Goal: Information Seeking & Learning: Learn about a topic

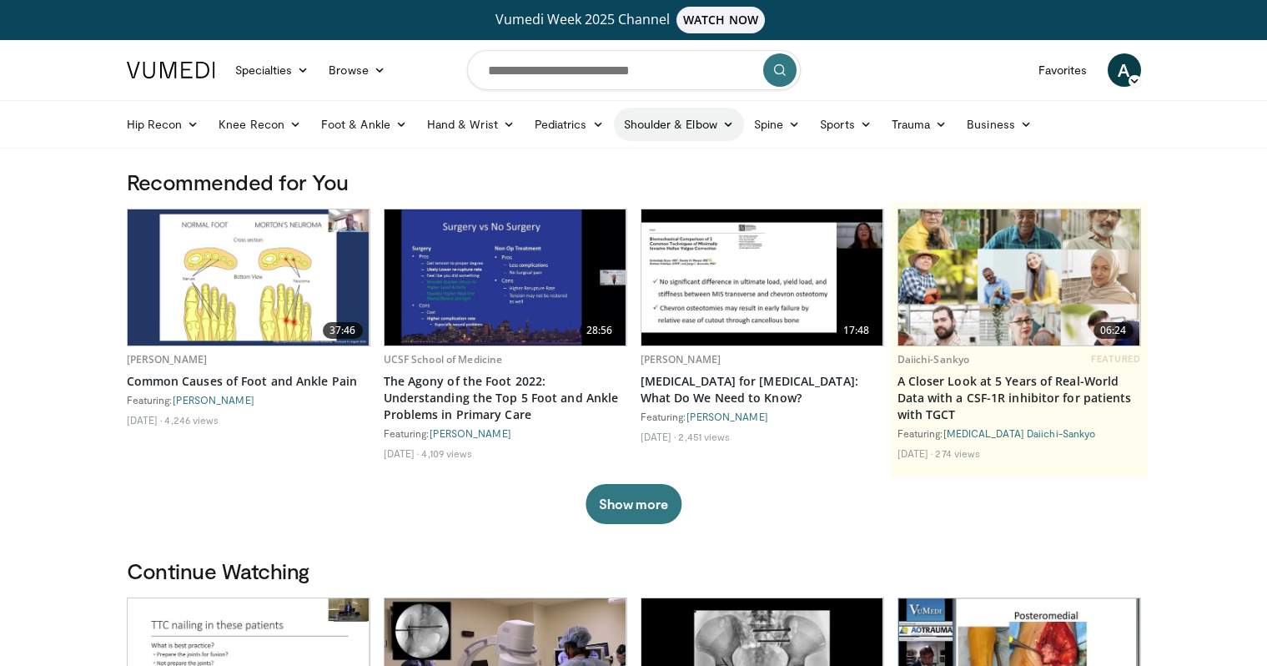
click at [712, 124] on link "Shoulder & Elbow" at bounding box center [679, 124] width 130 height 33
click at [595, 166] on link "Elbow" at bounding box center [644, 163] width 198 height 27
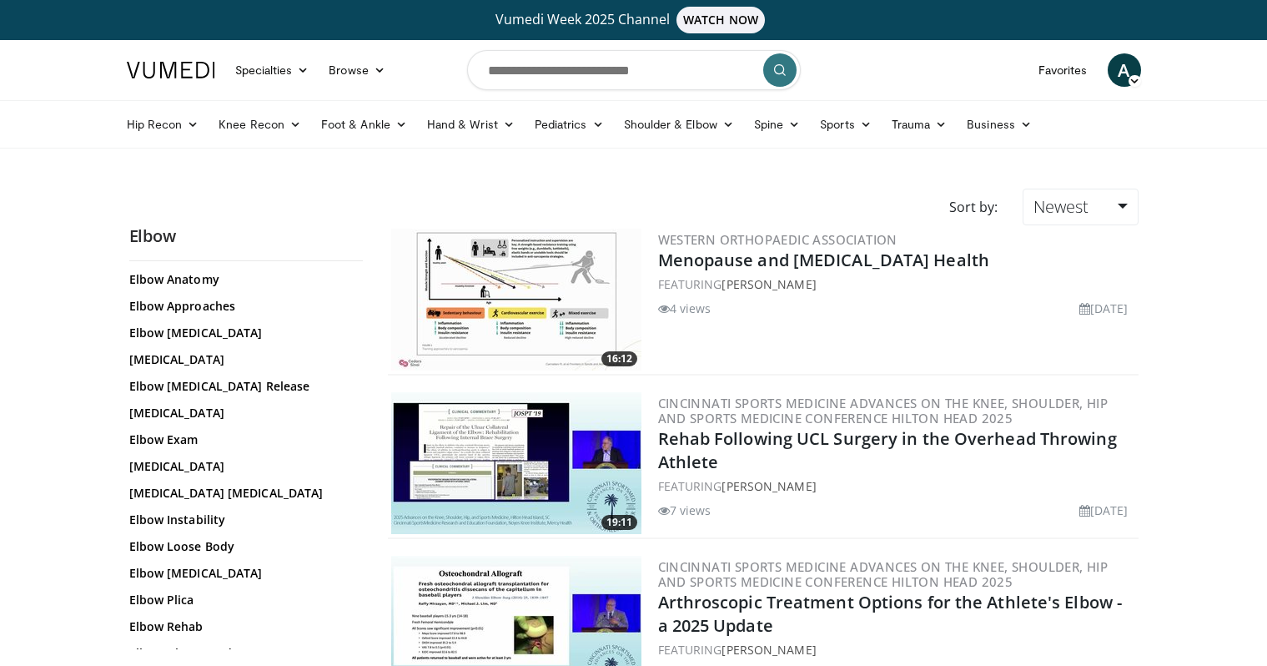
scroll to position [335, 0]
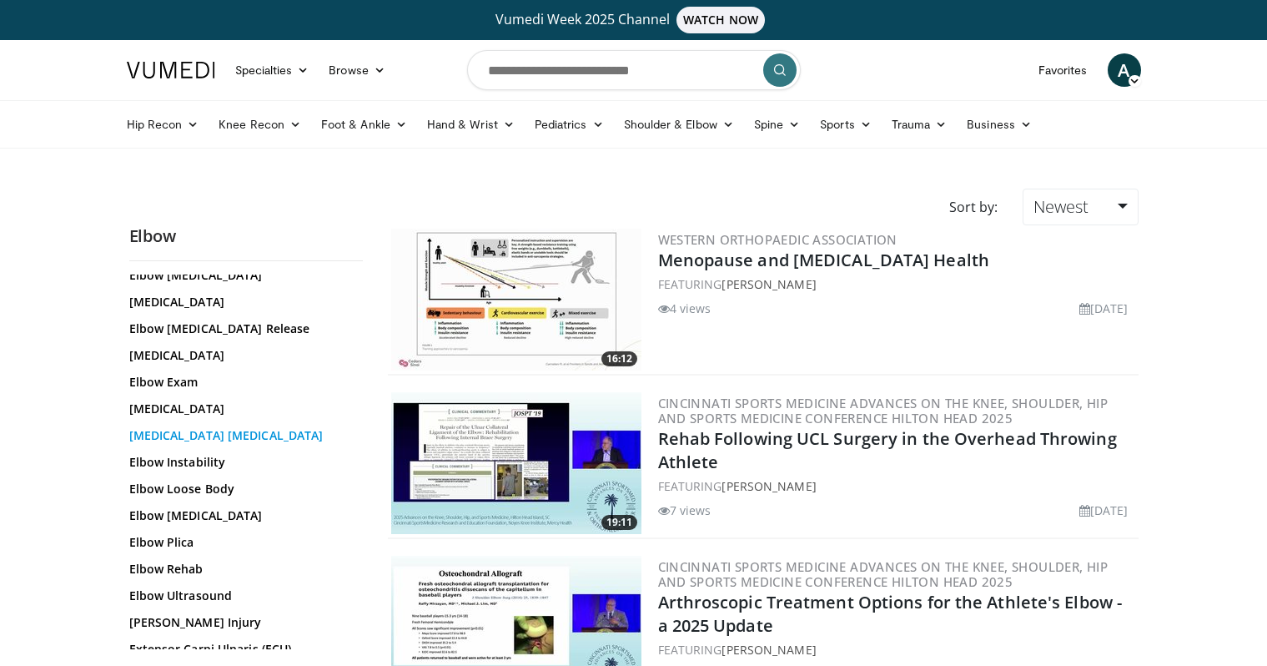
click at [193, 441] on link "Elbow Fracture Dislocation" at bounding box center [241, 435] width 225 height 17
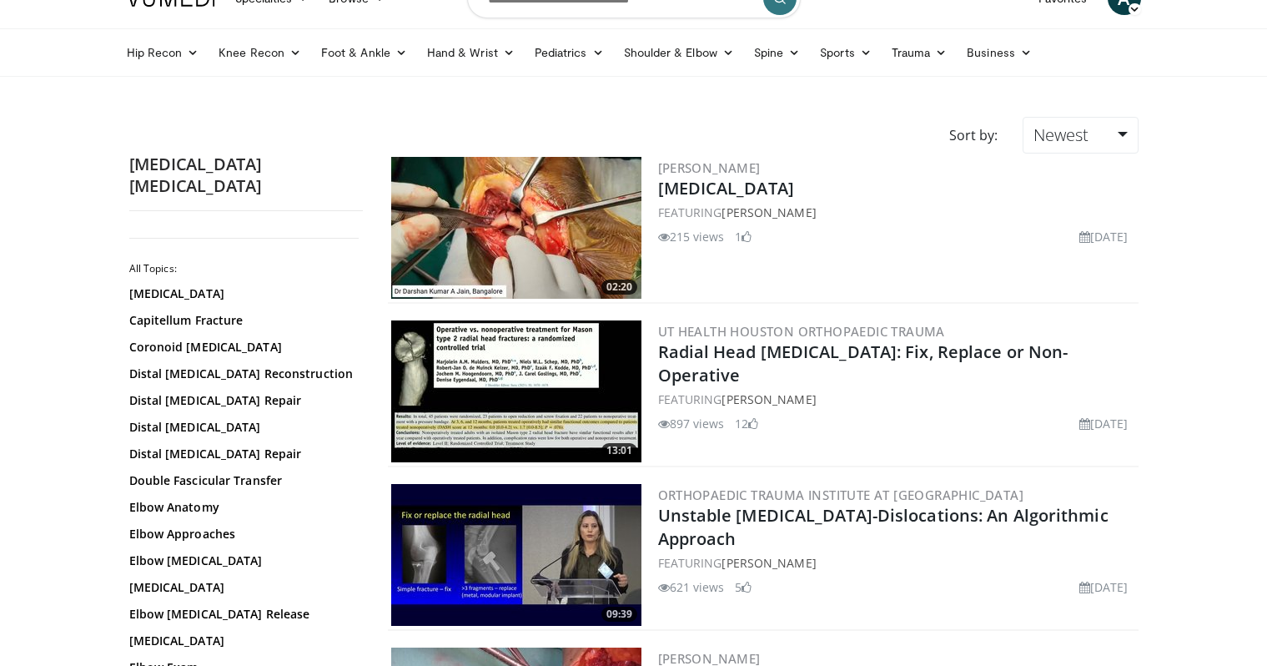
scroll to position [108, 0]
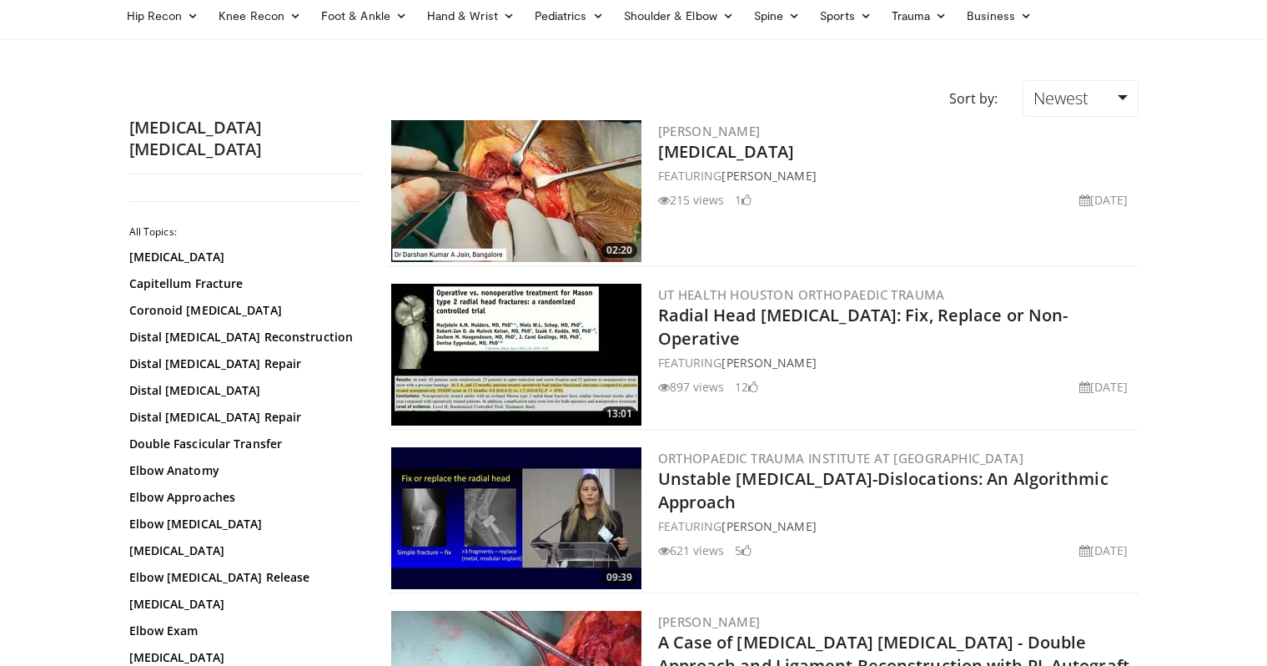
click at [525, 197] on img at bounding box center [516, 191] width 250 height 142
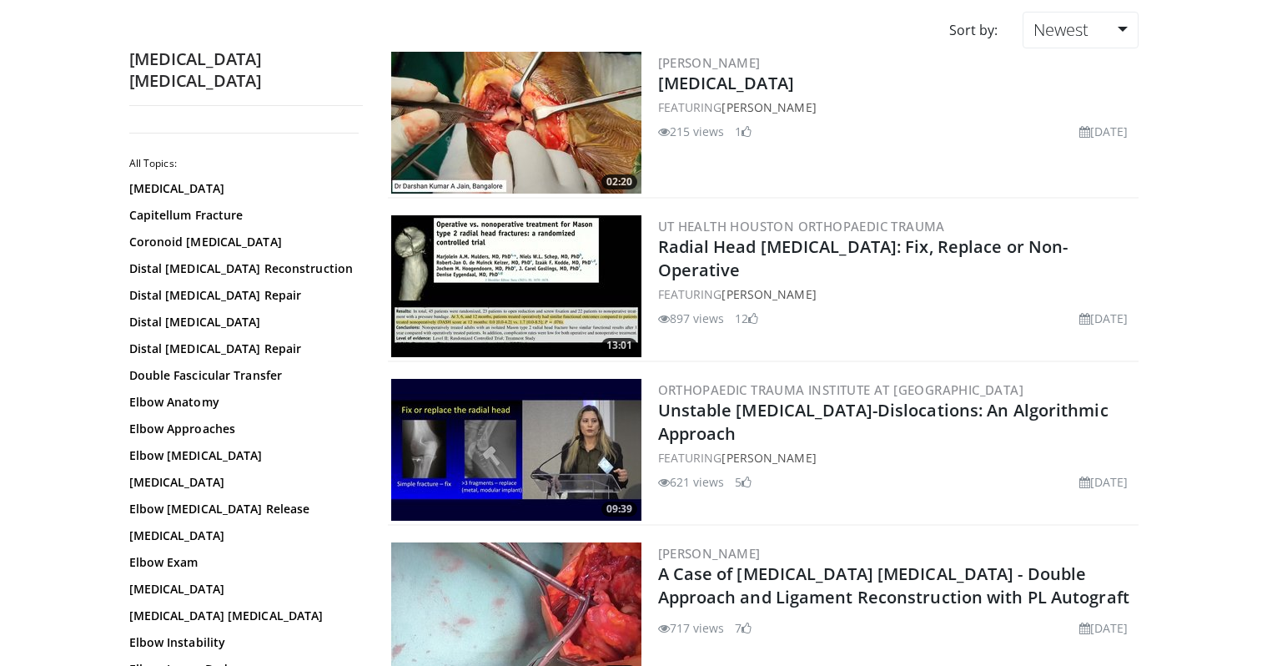
scroll to position [178, 0]
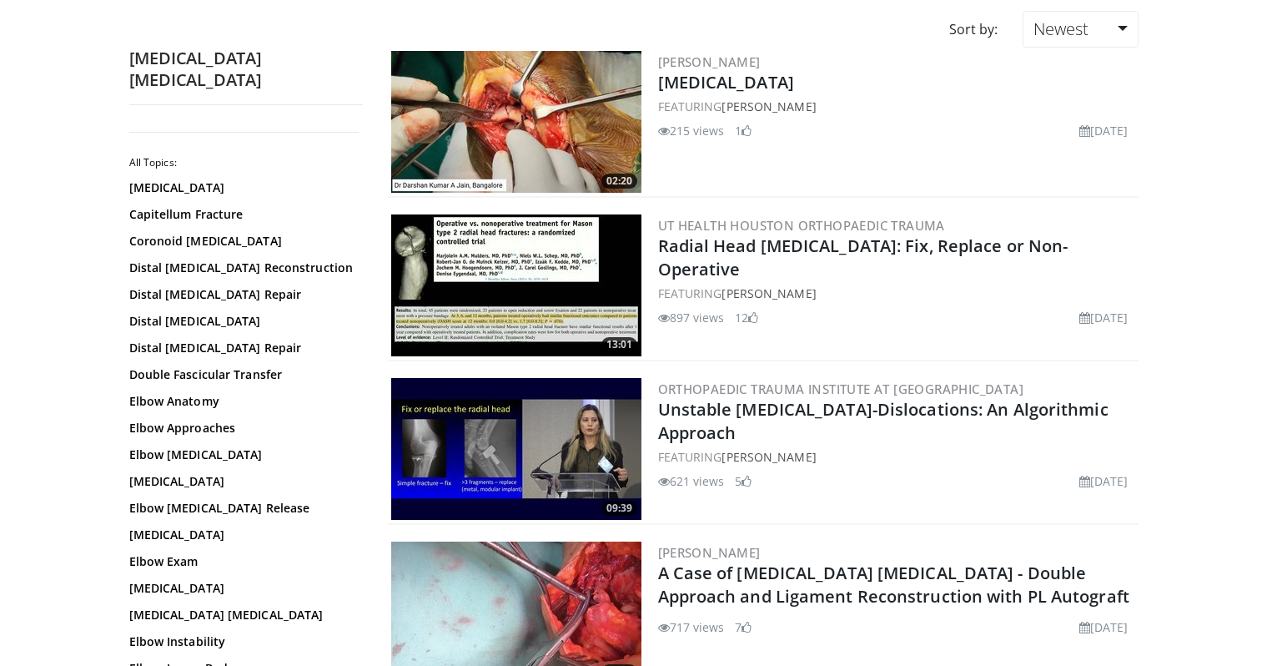
click at [510, 418] on img at bounding box center [516, 449] width 250 height 142
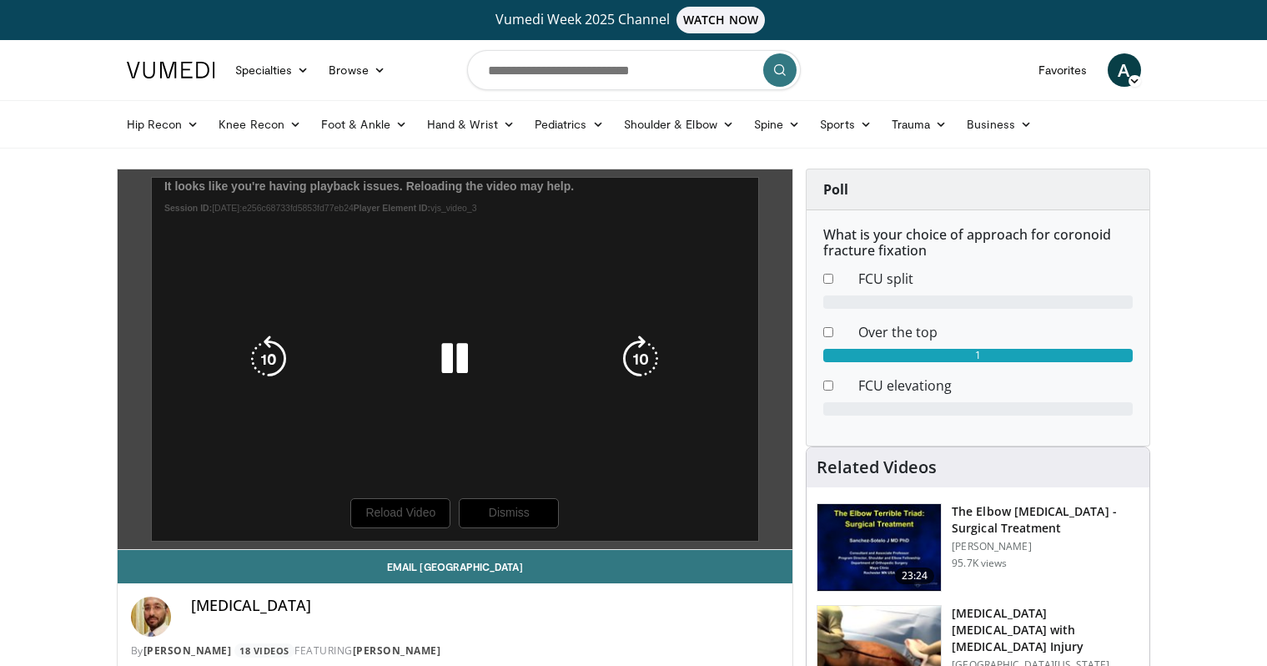
click at [406, 517] on div "10 seconds Tap to unmute" at bounding box center [456, 358] width 676 height 379
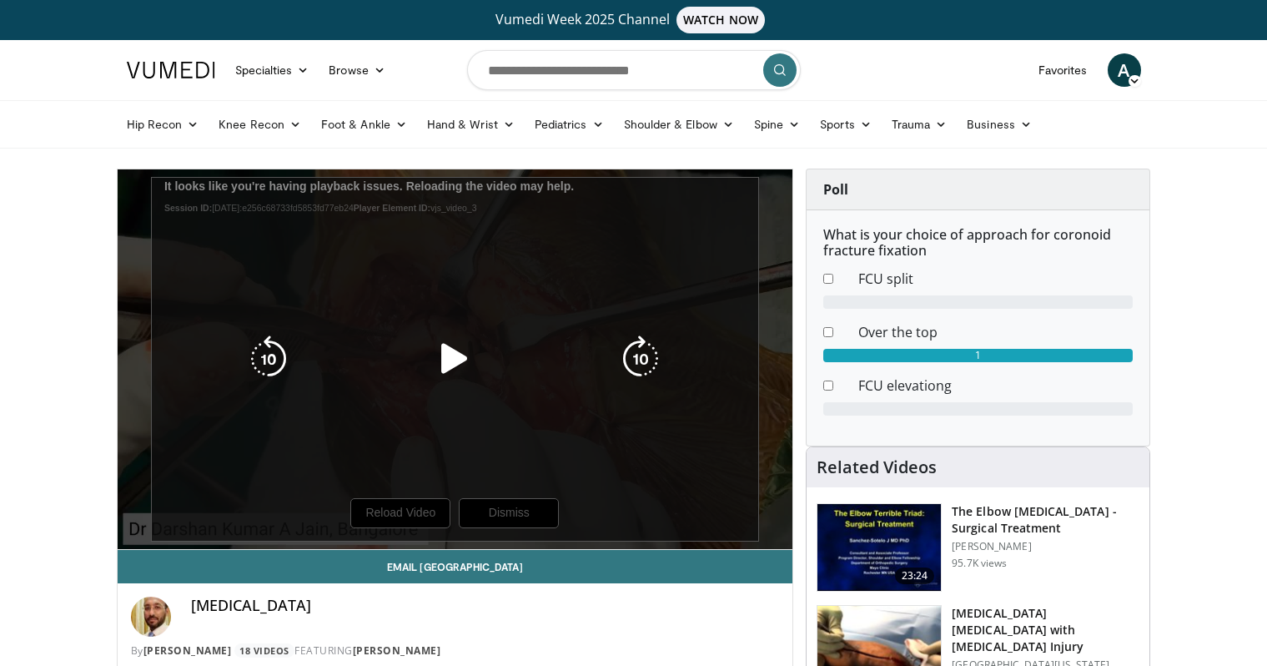
click at [455, 359] on icon "Video Player" at bounding box center [454, 358] width 47 height 47
click at [278, 355] on icon "Video Player" at bounding box center [268, 359] width 47 height 47
click at [455, 363] on icon "Video Player" at bounding box center [454, 359] width 47 height 47
click at [452, 358] on icon "Video Player" at bounding box center [454, 359] width 47 height 47
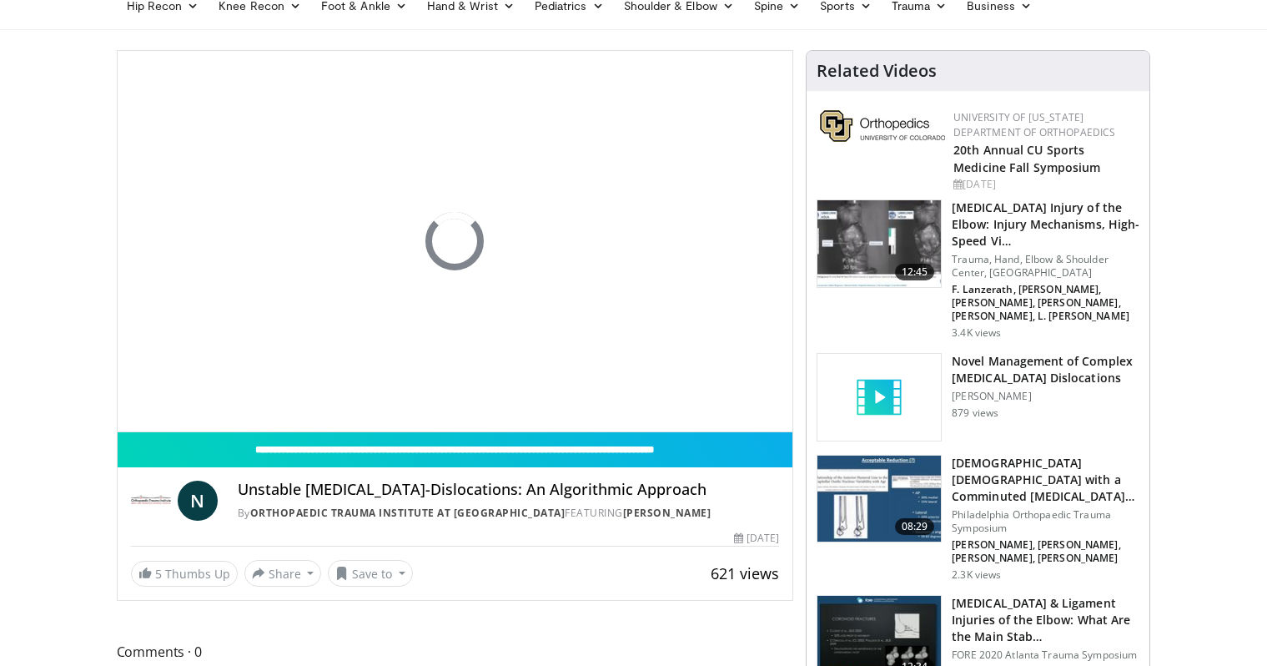
scroll to position [118, 0]
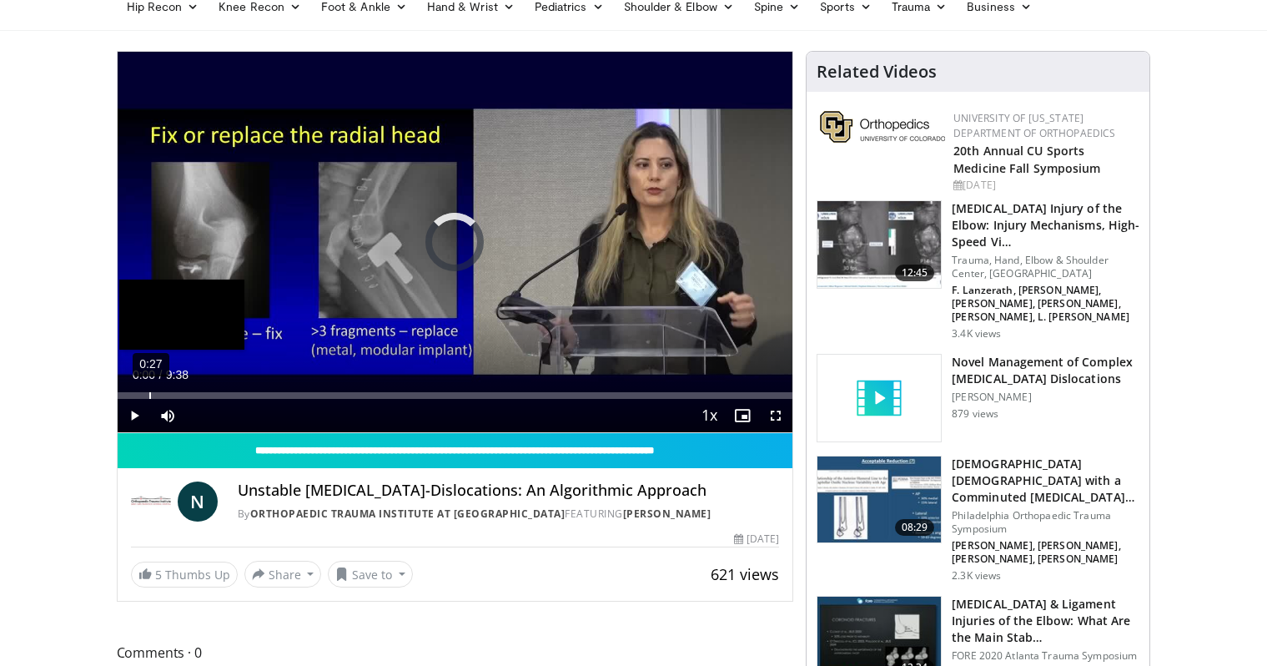
click at [149, 394] on div "0:27" at bounding box center [150, 395] width 2 height 7
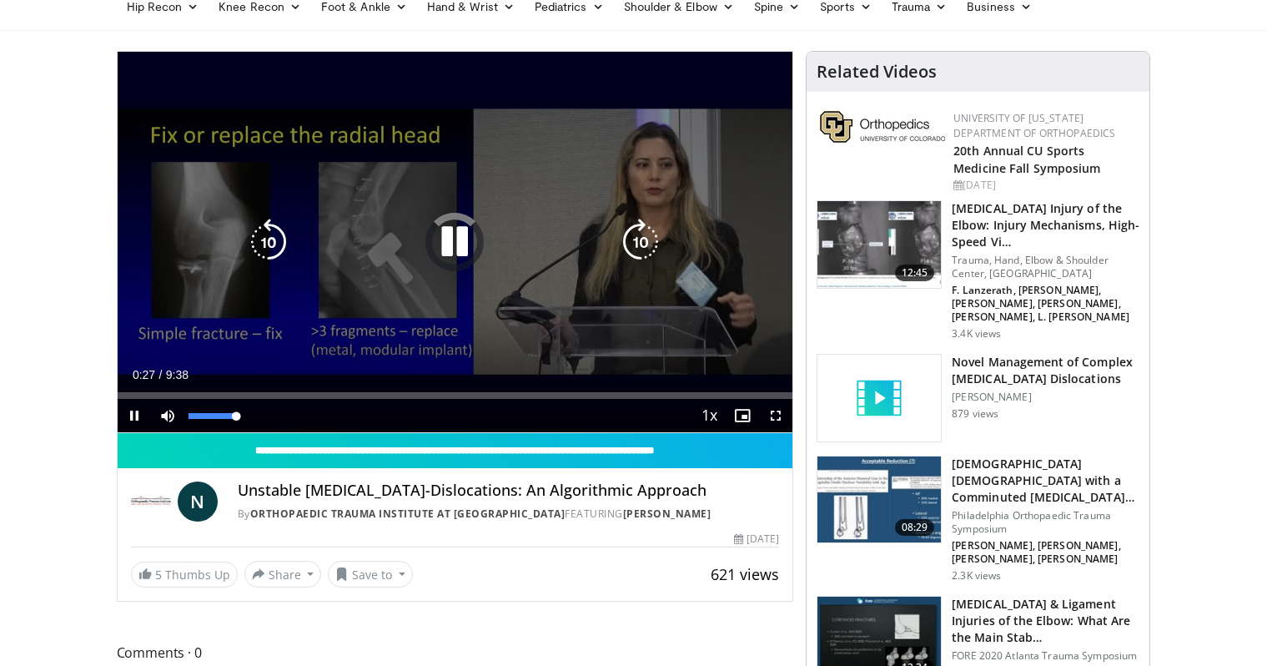
drag, startPoint x: 234, startPoint y: 415, endPoint x: 261, endPoint y: 414, distance: 27.5
click at [252, 414] on div "Mute 100%" at bounding box center [209, 415] width 117 height 33
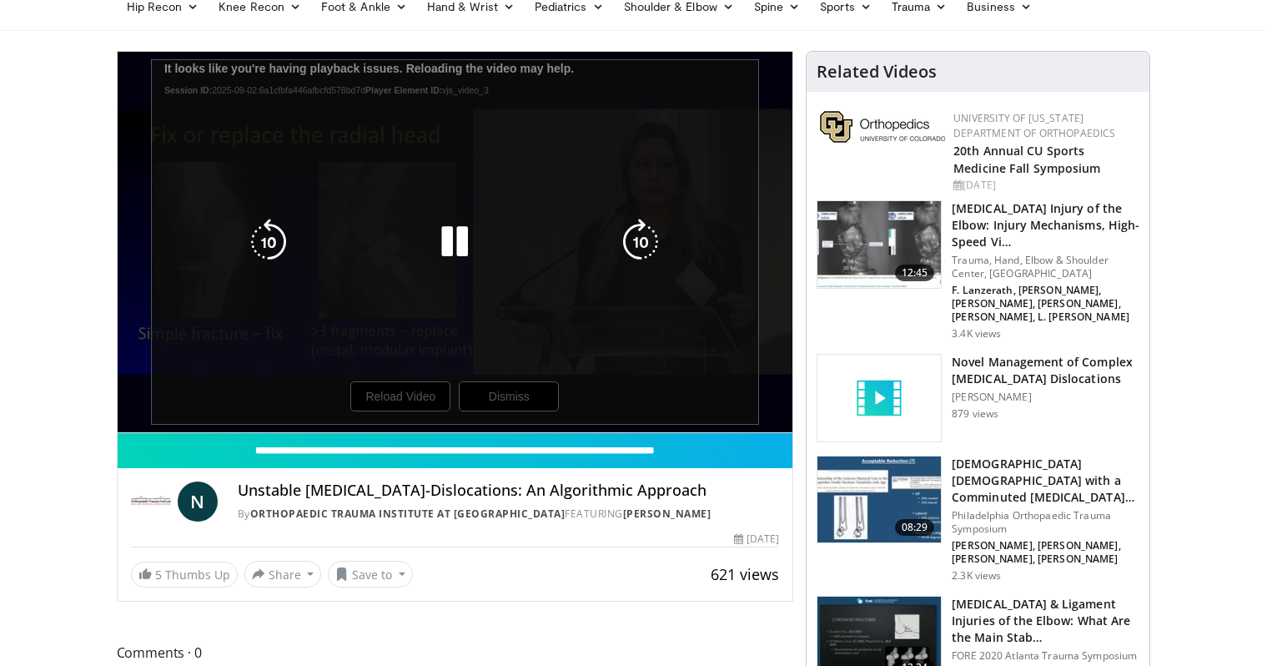
click at [430, 398] on div "10 seconds Tap to unmute" at bounding box center [456, 242] width 676 height 380
click at [461, 225] on icon "Video Player" at bounding box center [454, 242] width 47 height 47
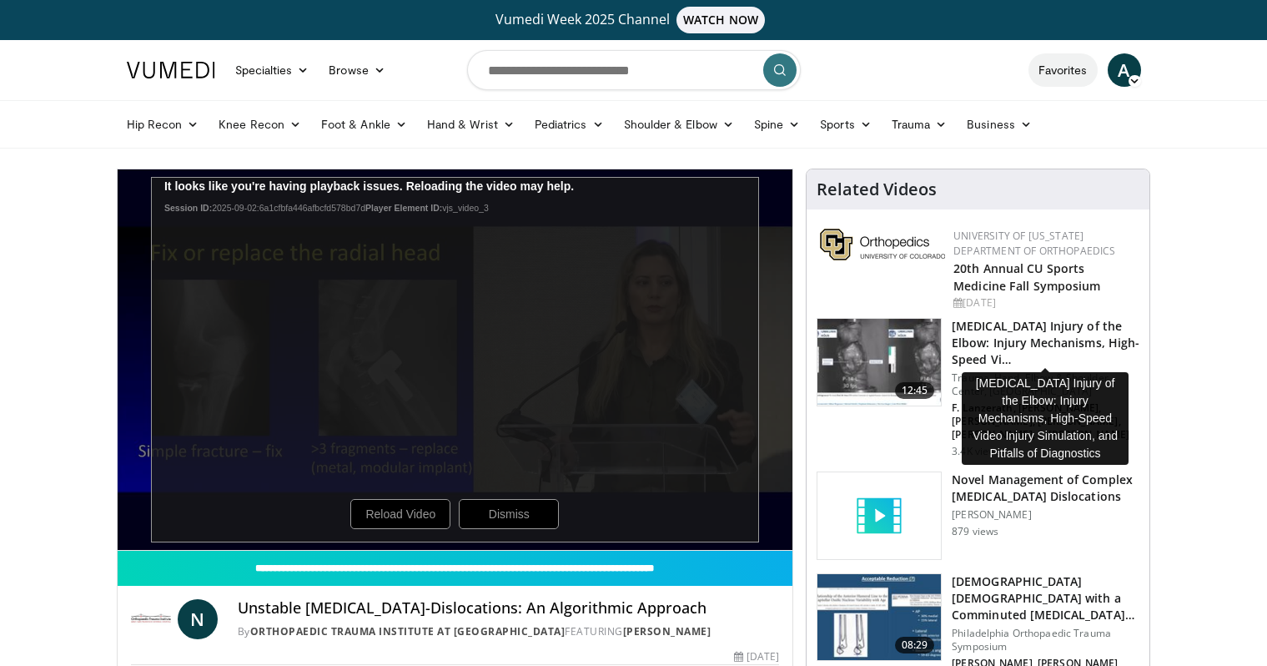
scroll to position [0, 0]
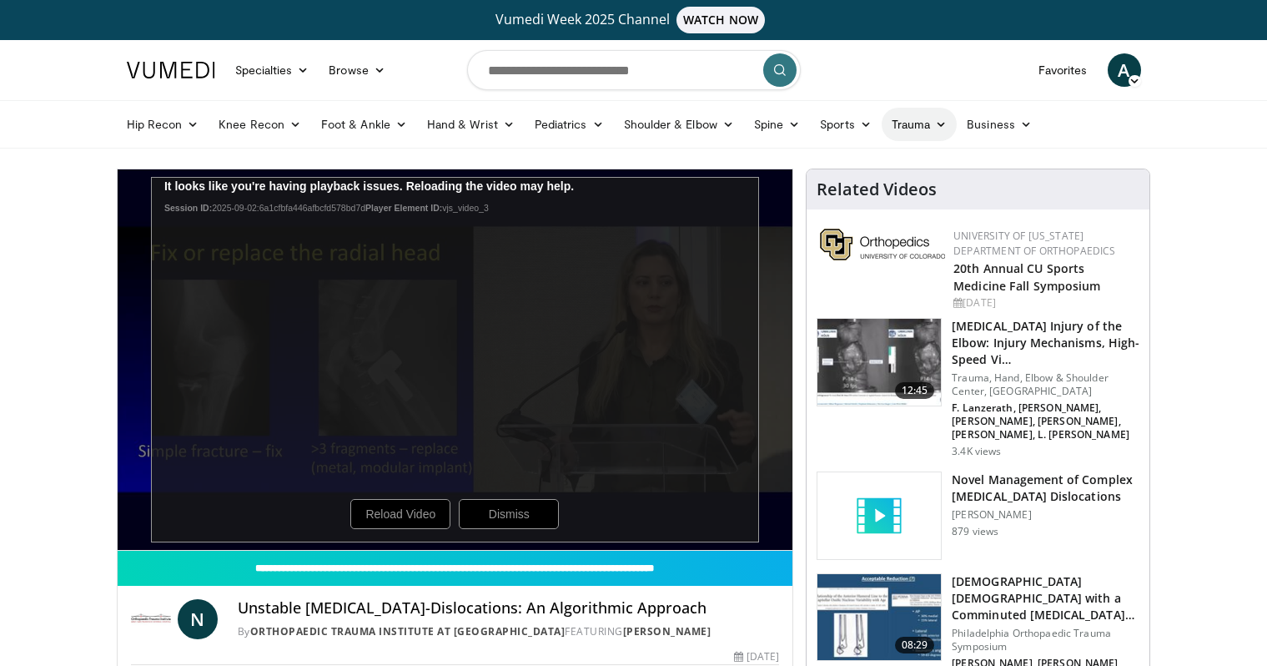
click at [934, 121] on link "Trauma" at bounding box center [920, 124] width 76 height 33
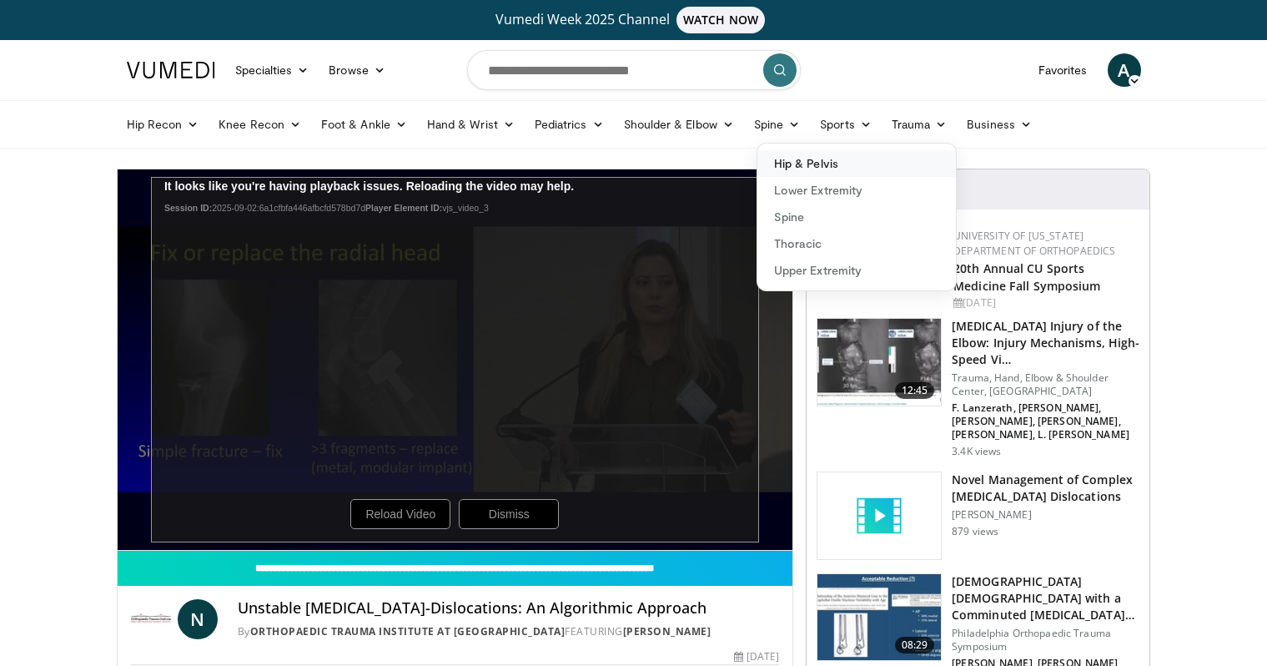
click at [819, 164] on link "Hip & Pelvis" at bounding box center [856, 163] width 198 height 27
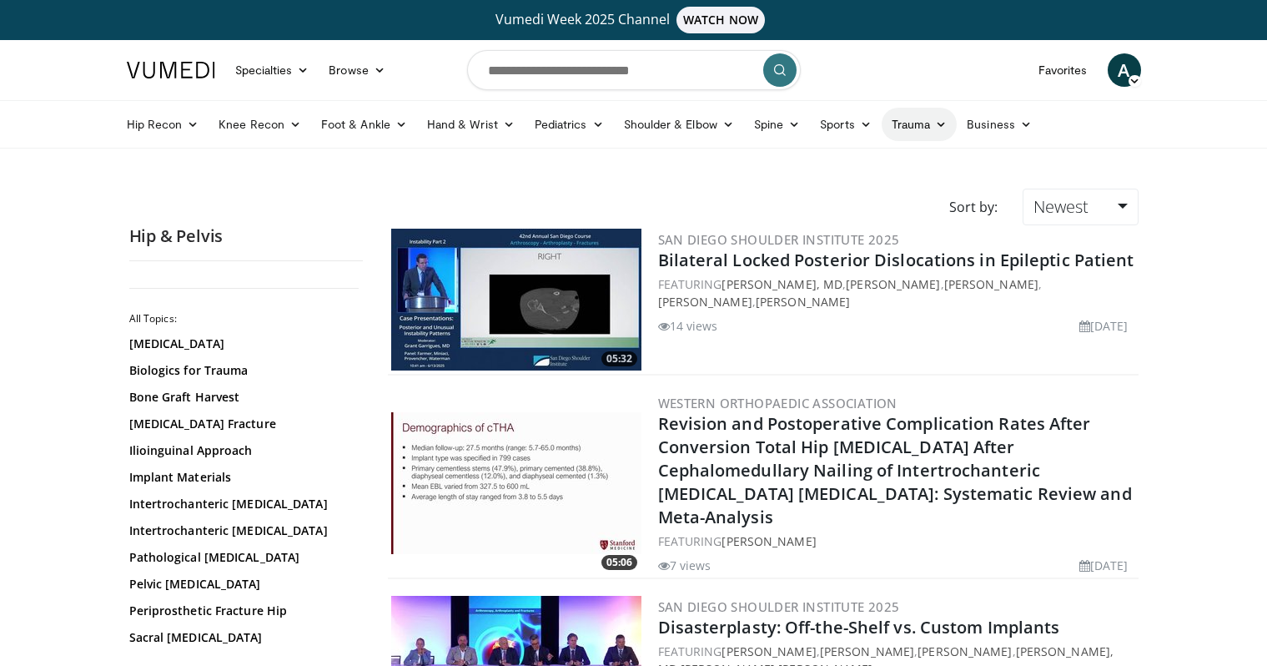
click at [922, 126] on link "Trauma" at bounding box center [920, 124] width 76 height 33
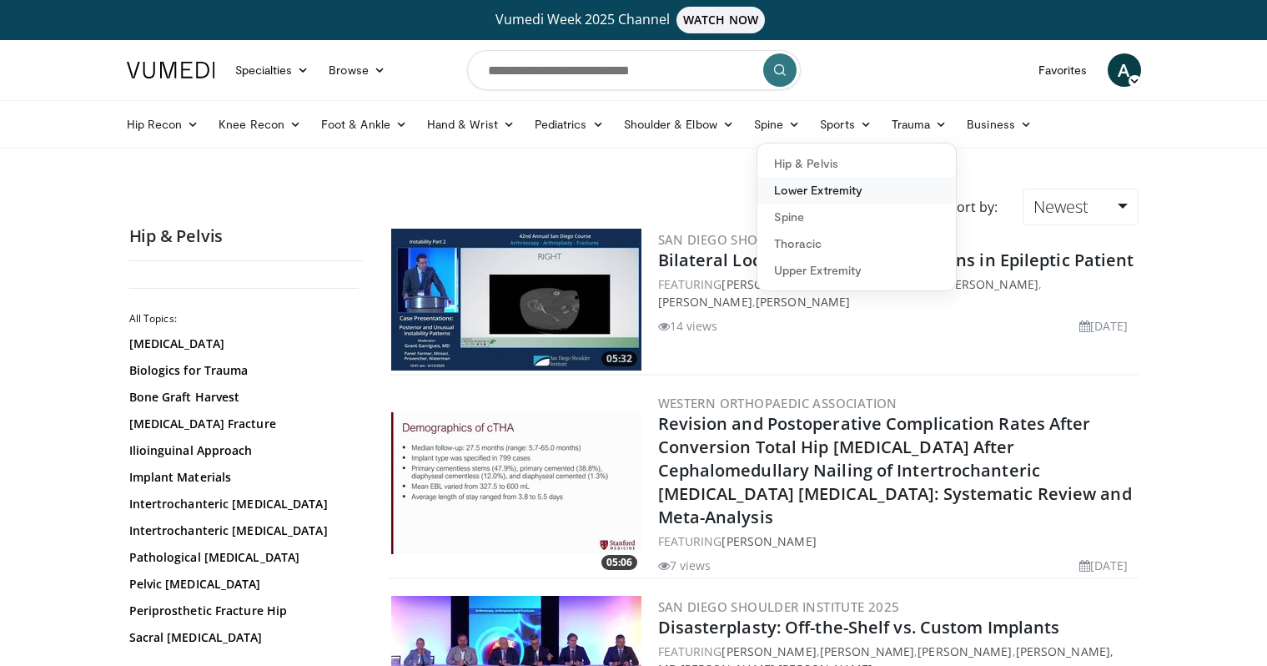
click at [806, 192] on link "Lower Extremity" at bounding box center [856, 190] width 198 height 27
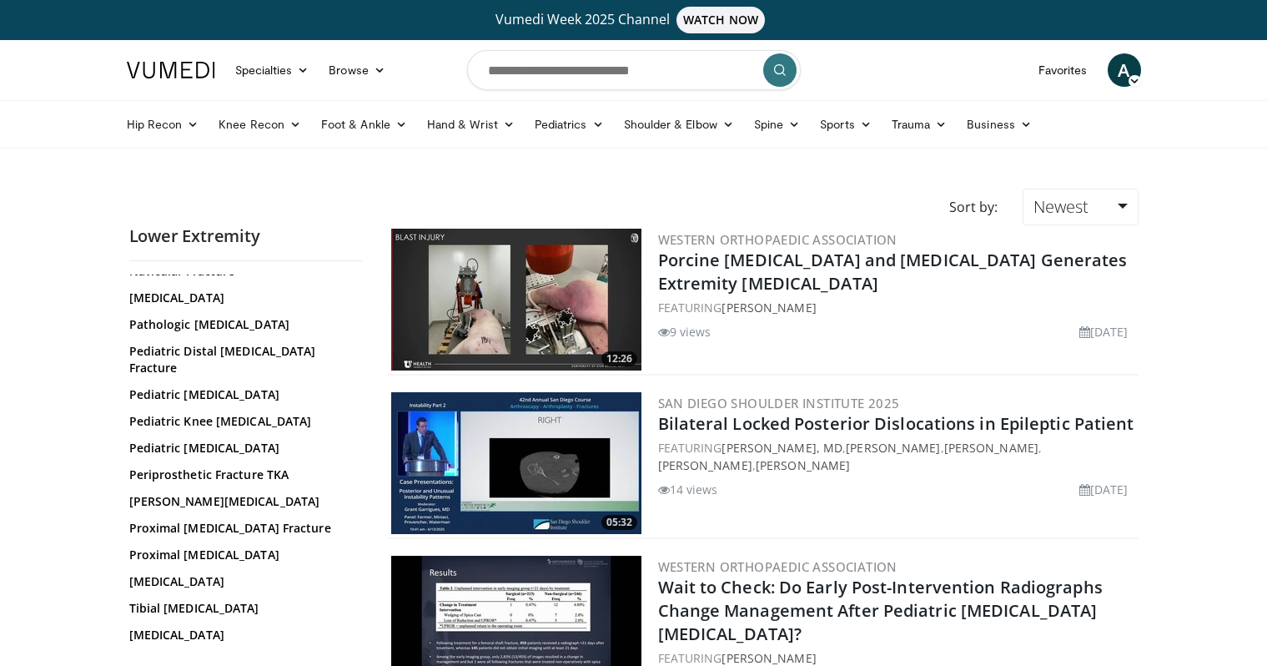
scroll to position [512, 0]
click at [207, 524] on link "Proximal [MEDICAL_DATA] Fracture" at bounding box center [241, 525] width 225 height 17
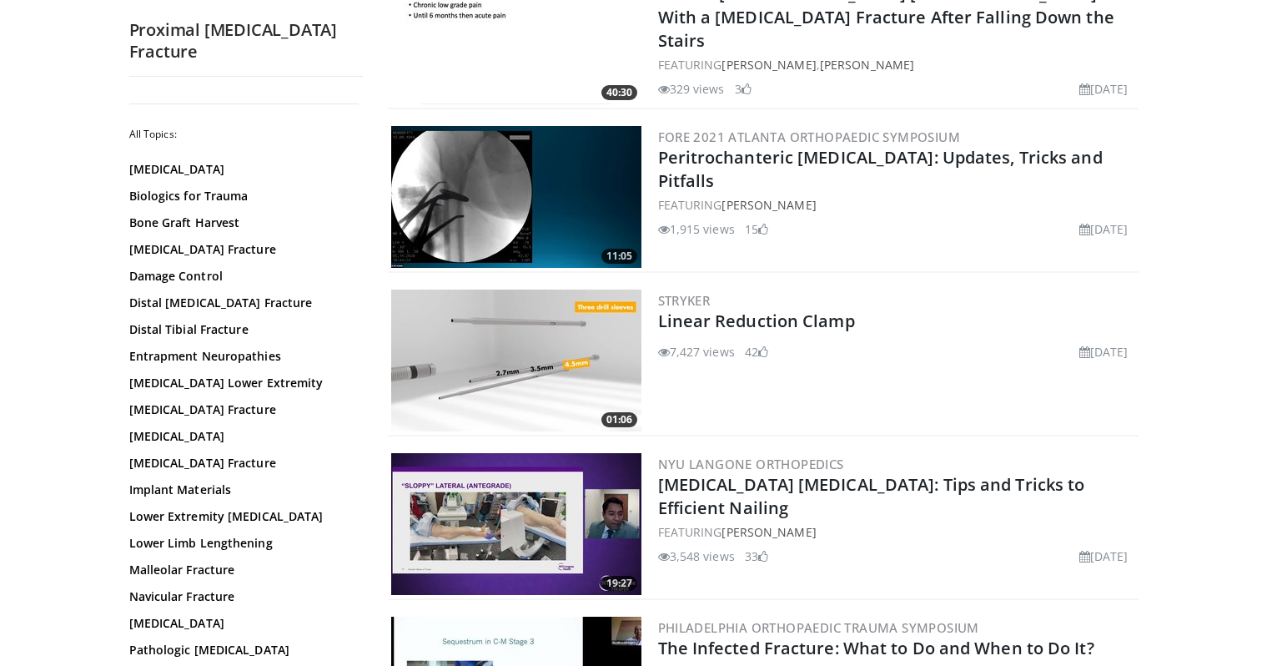
scroll to position [3546, 0]
click at [525, 189] on img at bounding box center [516, 197] width 250 height 142
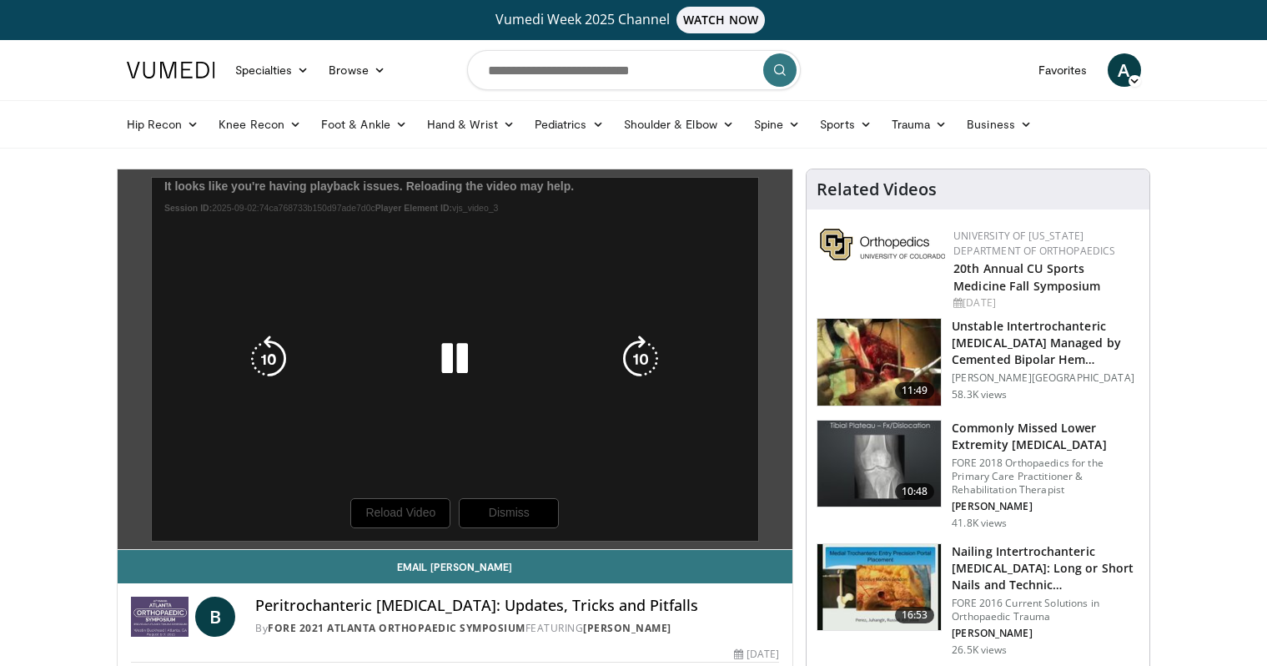
click at [396, 515] on div "10 seconds Tap to unmute" at bounding box center [456, 358] width 676 height 379
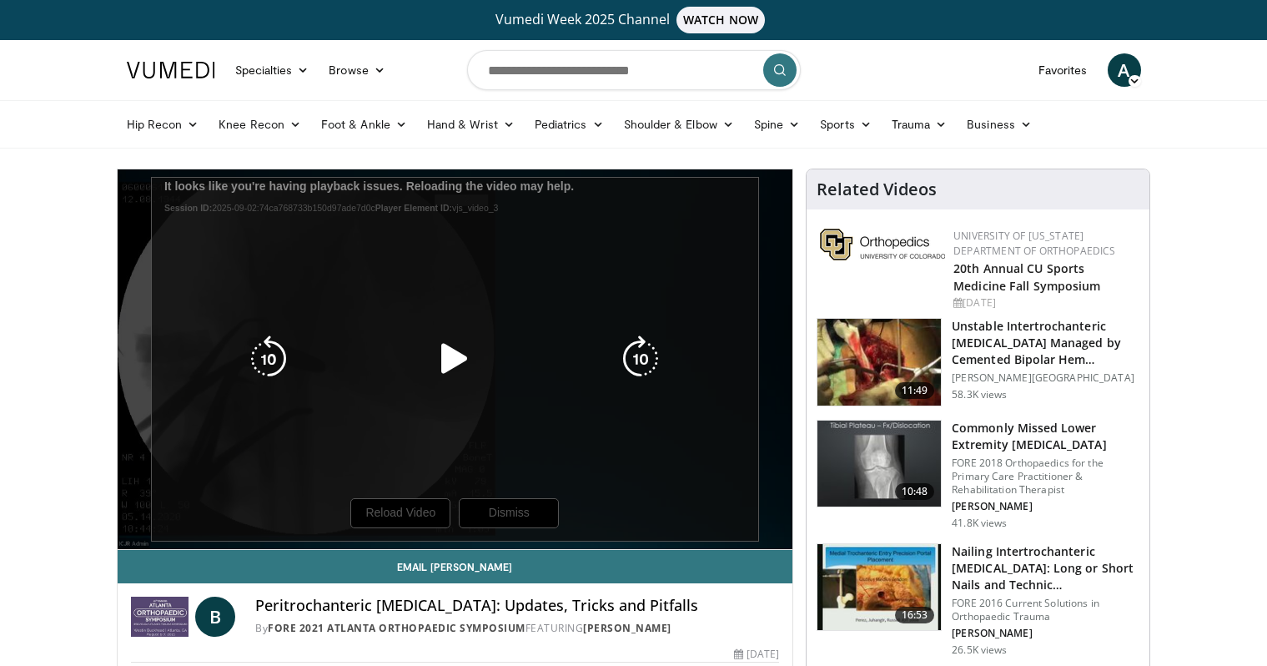
click at [455, 359] on icon "Video Player" at bounding box center [454, 358] width 47 height 47
